Goal: Task Accomplishment & Management: Use online tool/utility

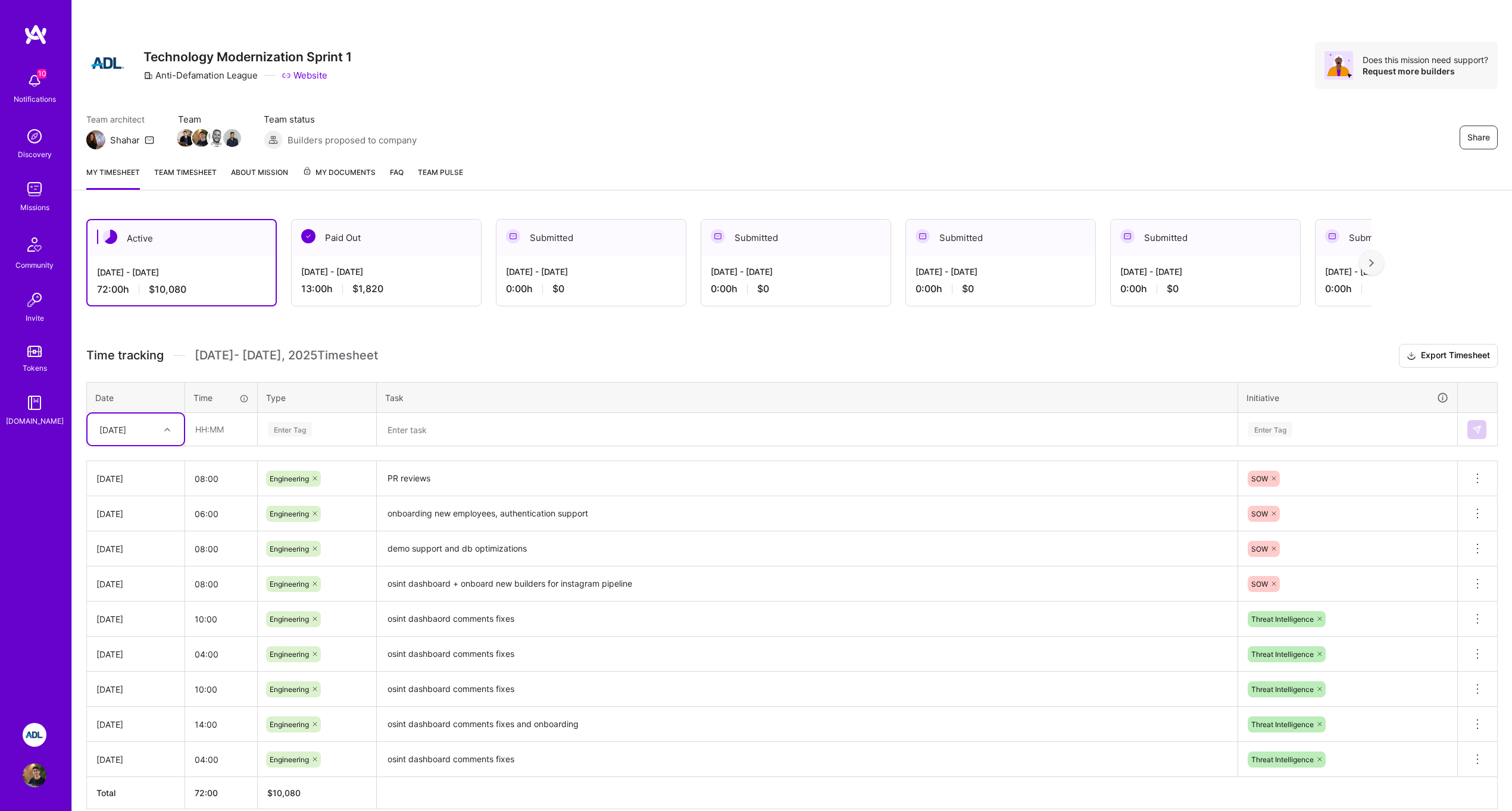
scroll to position [56, 0]
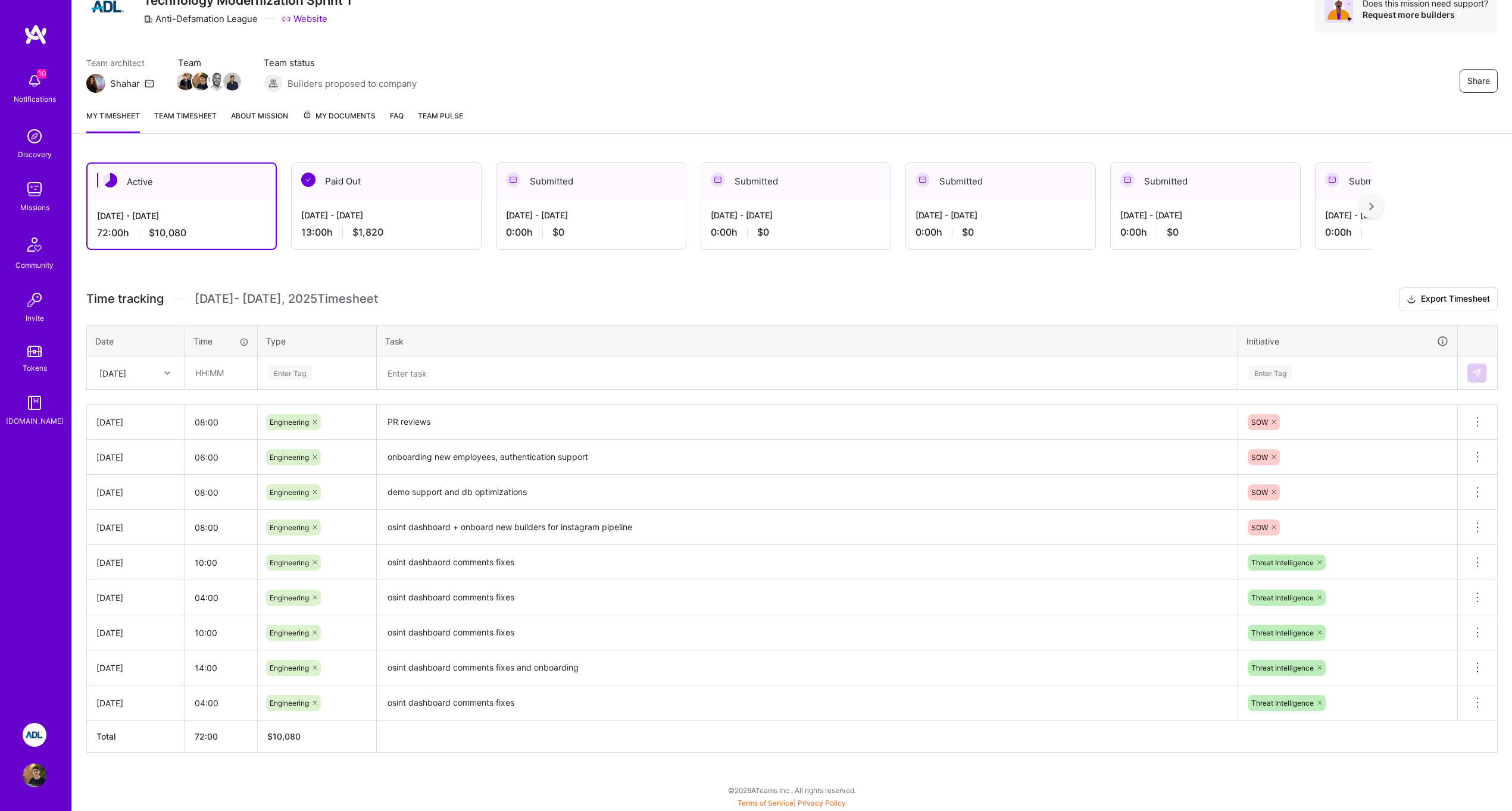
click at [546, 269] on div "Active [DATE] - [DATE] 72:00 h $10,080 Paid Out [DATE] - [DATE] 13:00 h $1,820 …" at bounding box center [792, 479] width 1440 height 663
click at [523, 291] on h3 "Time tracking [DATE] - [DATE] Timesheet Export Timesheet" at bounding box center [793, 299] width 1412 height 24
click at [220, 379] on input "text" at bounding box center [221, 373] width 71 height 32
type input "04:00"
click at [167, 365] on div at bounding box center [169, 373] width 19 height 16
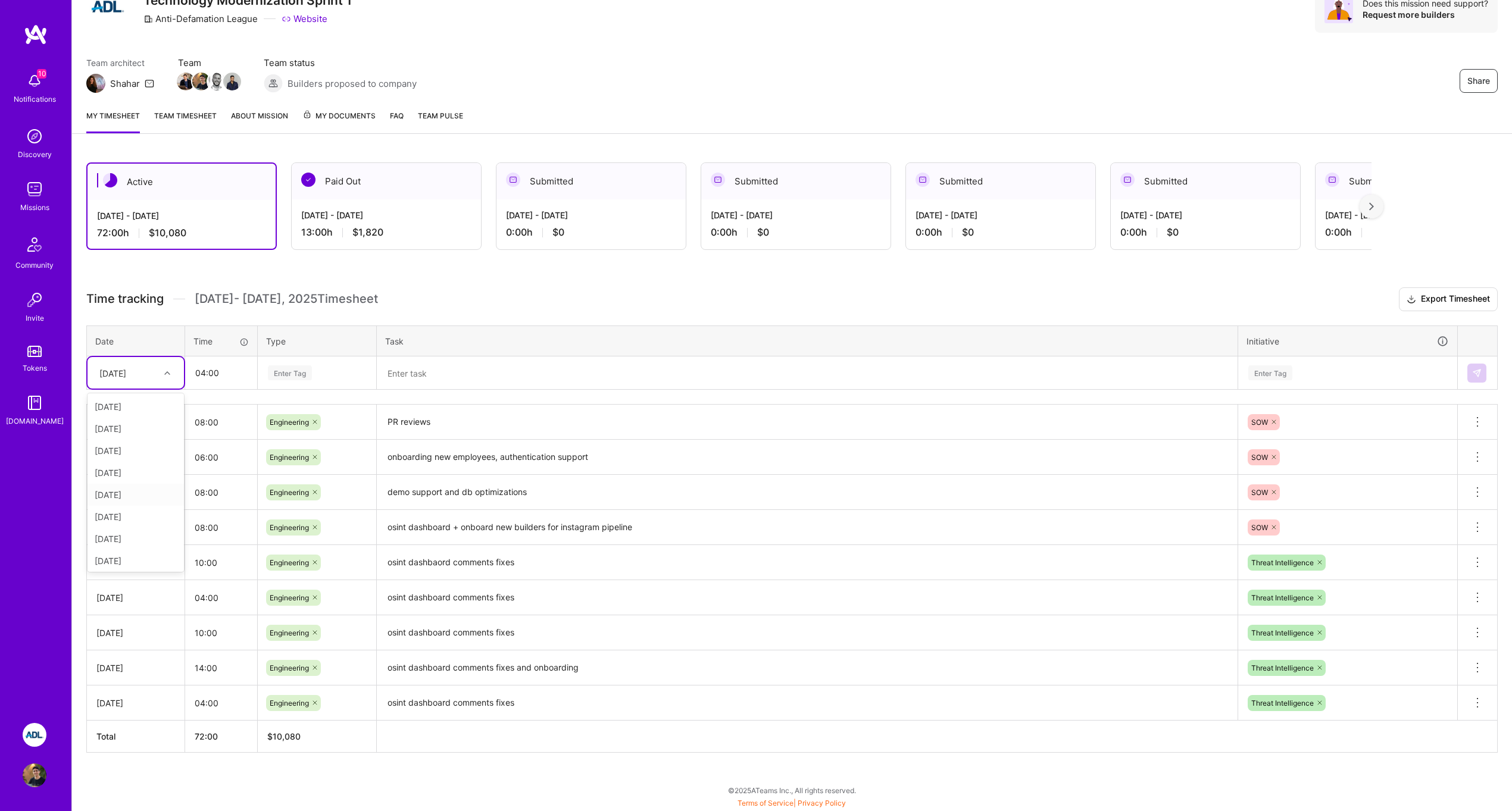
scroll to position [112, 0]
click at [125, 554] on div "[DATE]" at bounding box center [135, 558] width 96 height 22
click at [275, 367] on div "Enter Tag" at bounding box center [290, 373] width 44 height 19
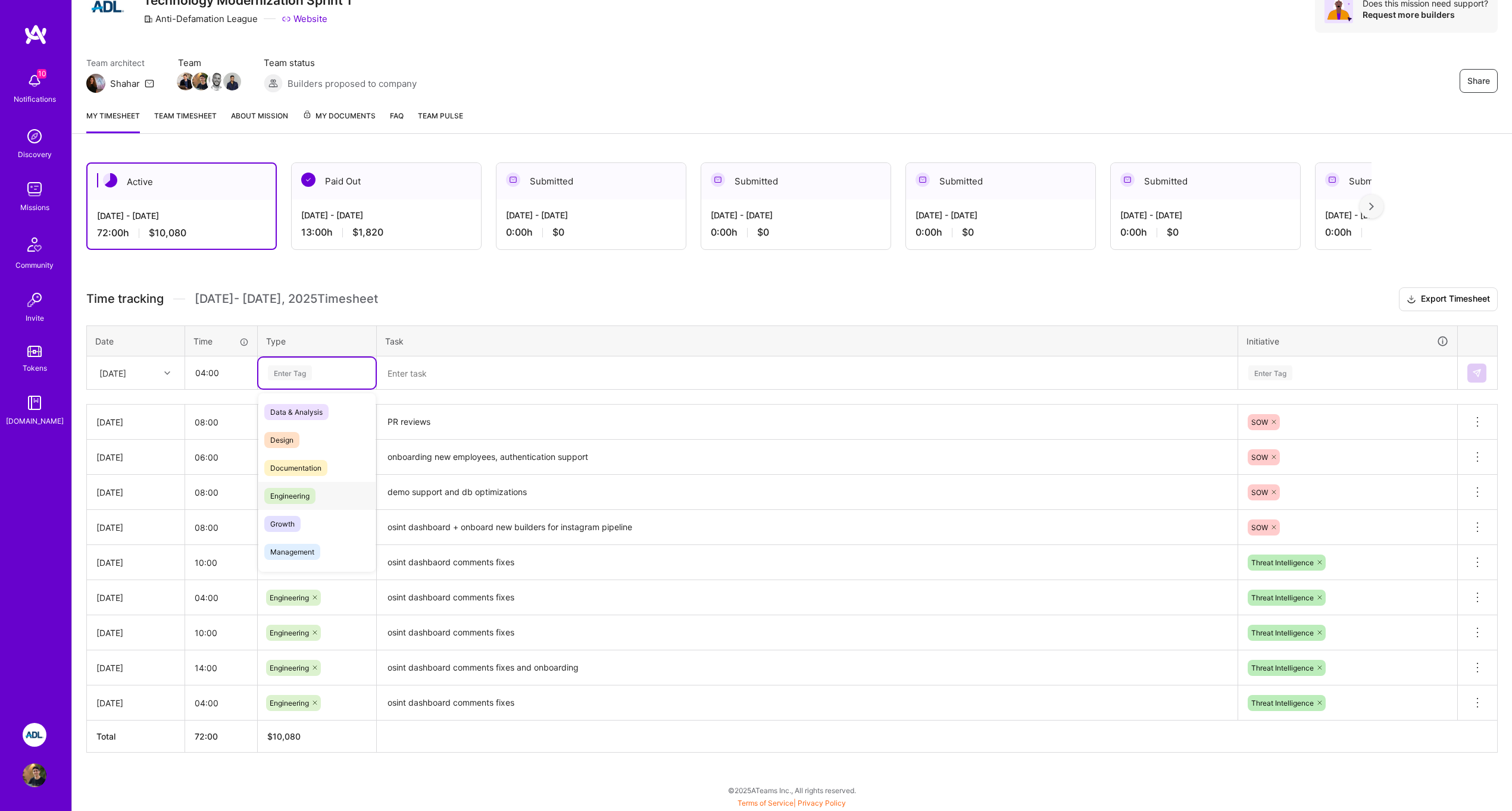
click at [295, 500] on span "Engineering" at bounding box center [290, 496] width 51 height 16
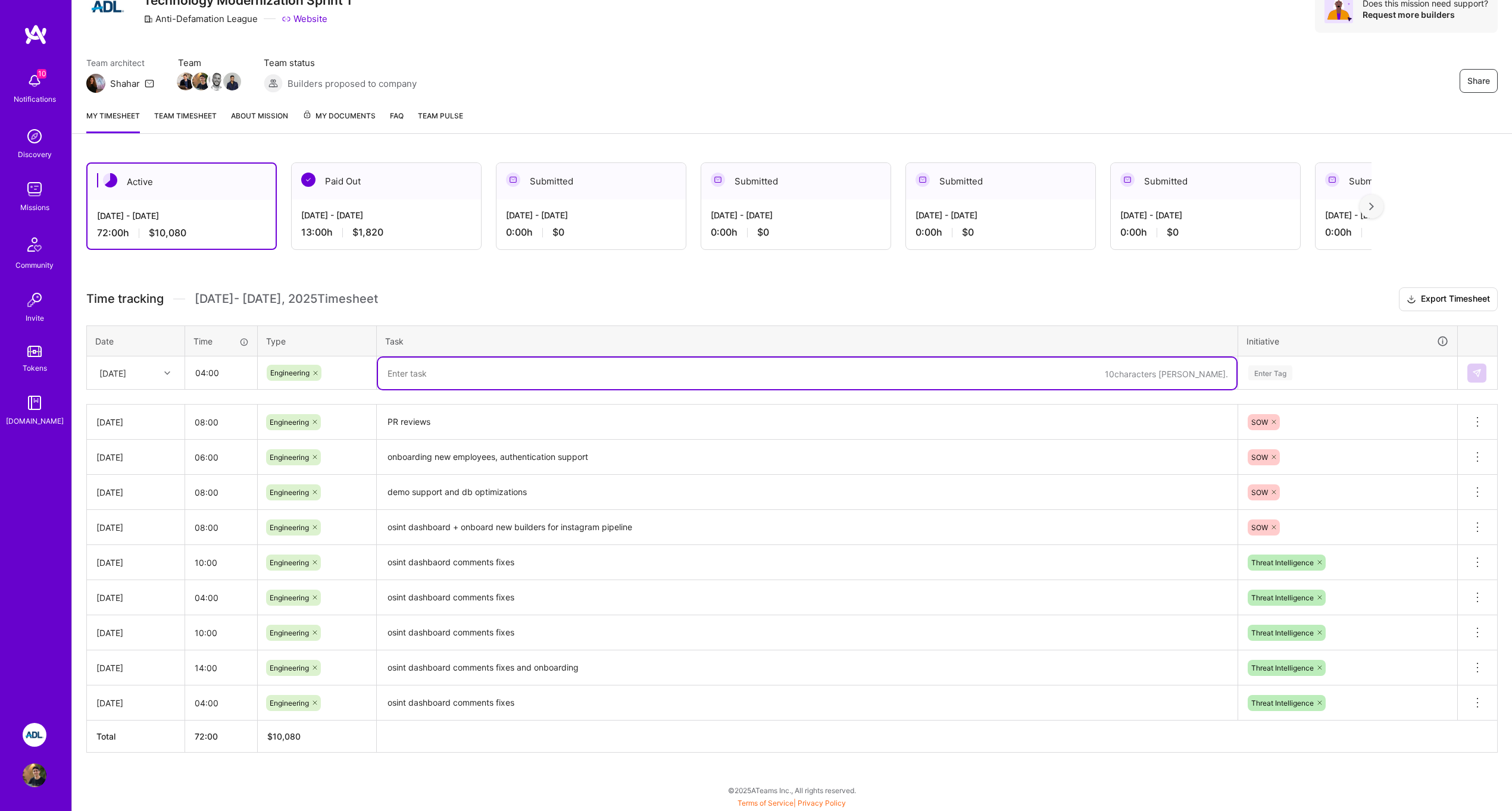
click at [434, 387] on textarea at bounding box center [807, 374] width 858 height 32
type textarea "PR reviews"
click at [1314, 368] on div "Enter Tag" at bounding box center [1347, 372] width 201 height 15
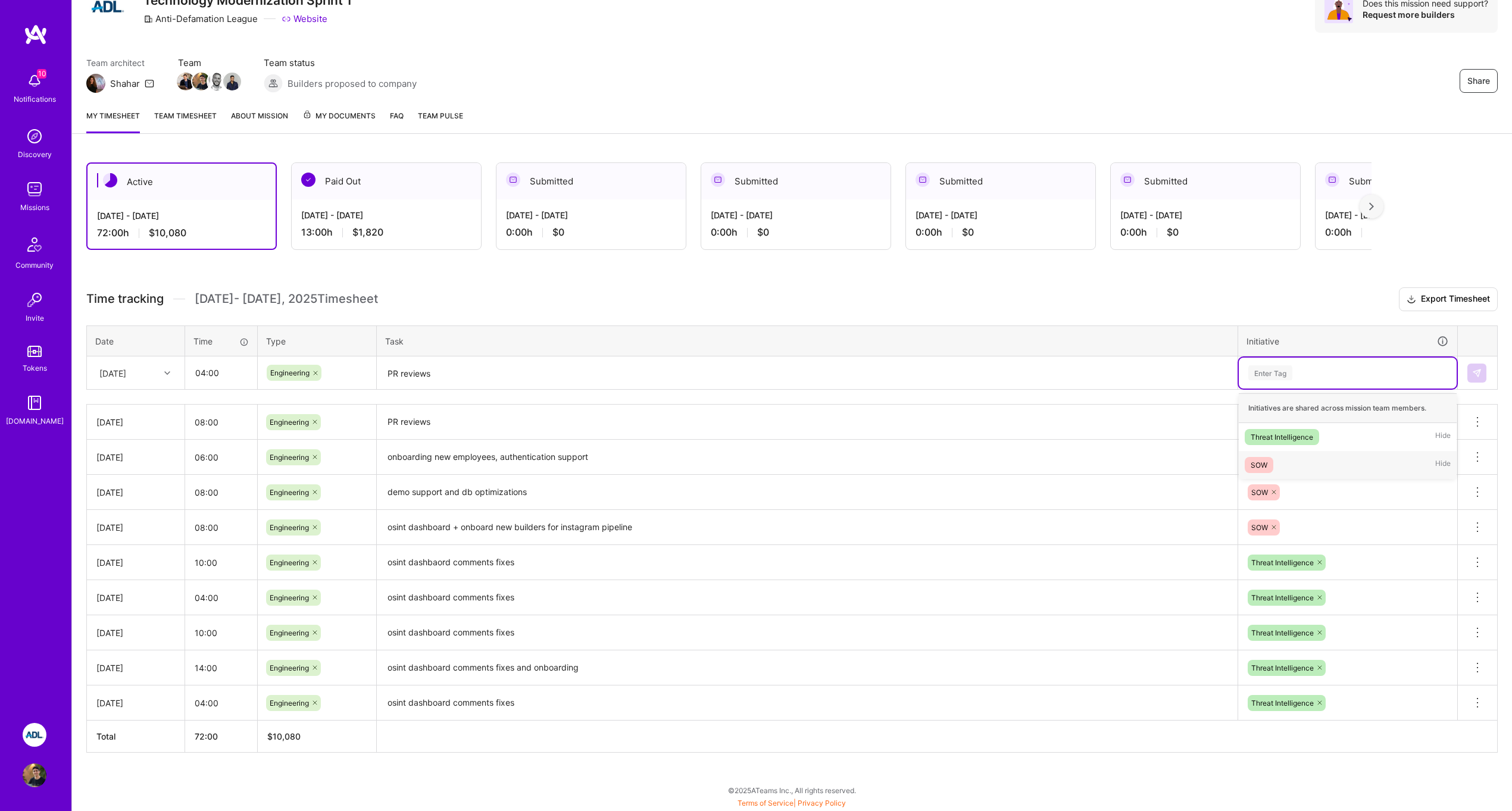
click at [1292, 461] on div "SOW Hide" at bounding box center [1348, 465] width 218 height 28
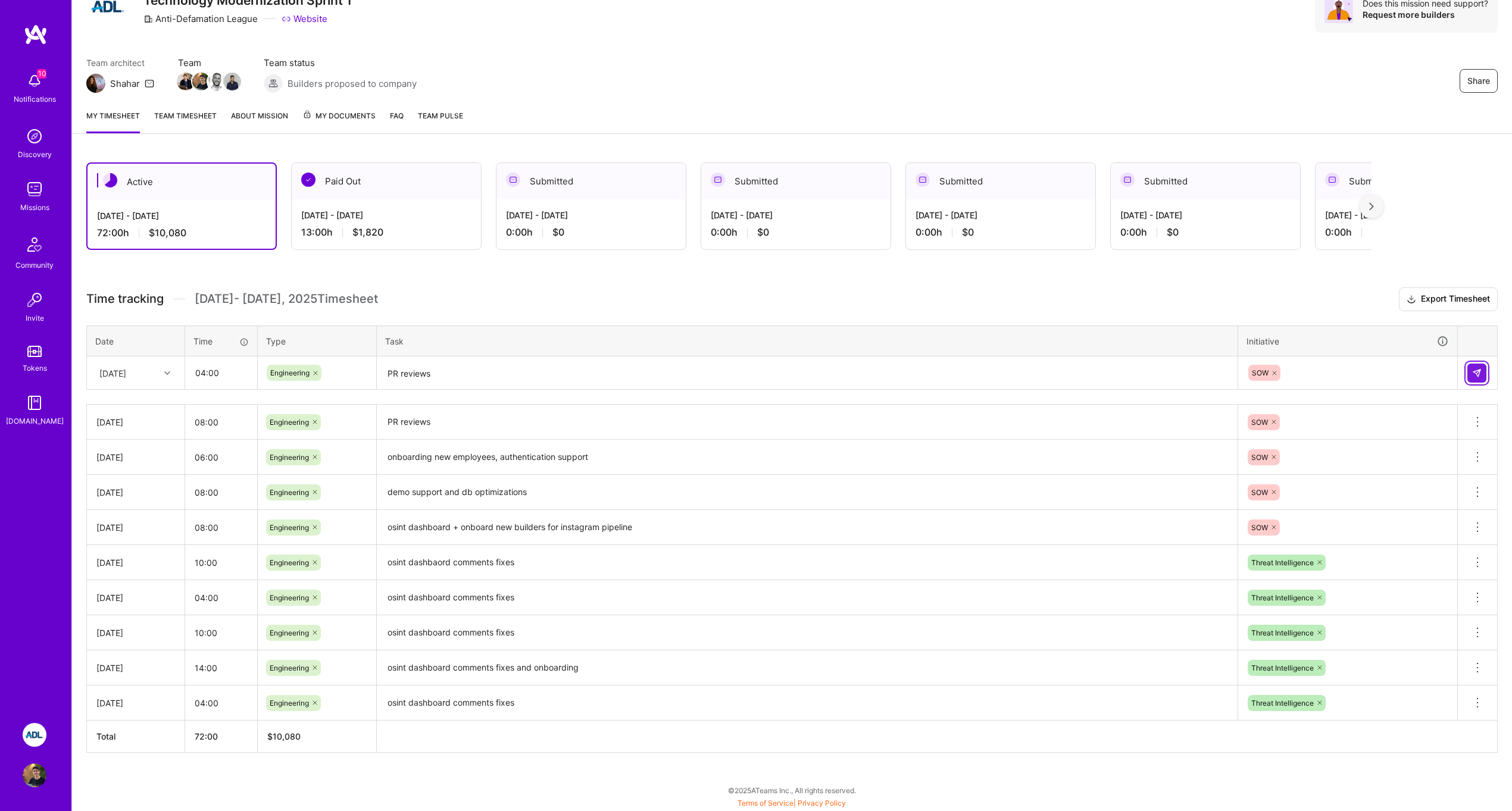
click at [1479, 373] on img at bounding box center [1477, 373] width 10 height 10
